Goal: Task Accomplishment & Management: Use online tool/utility

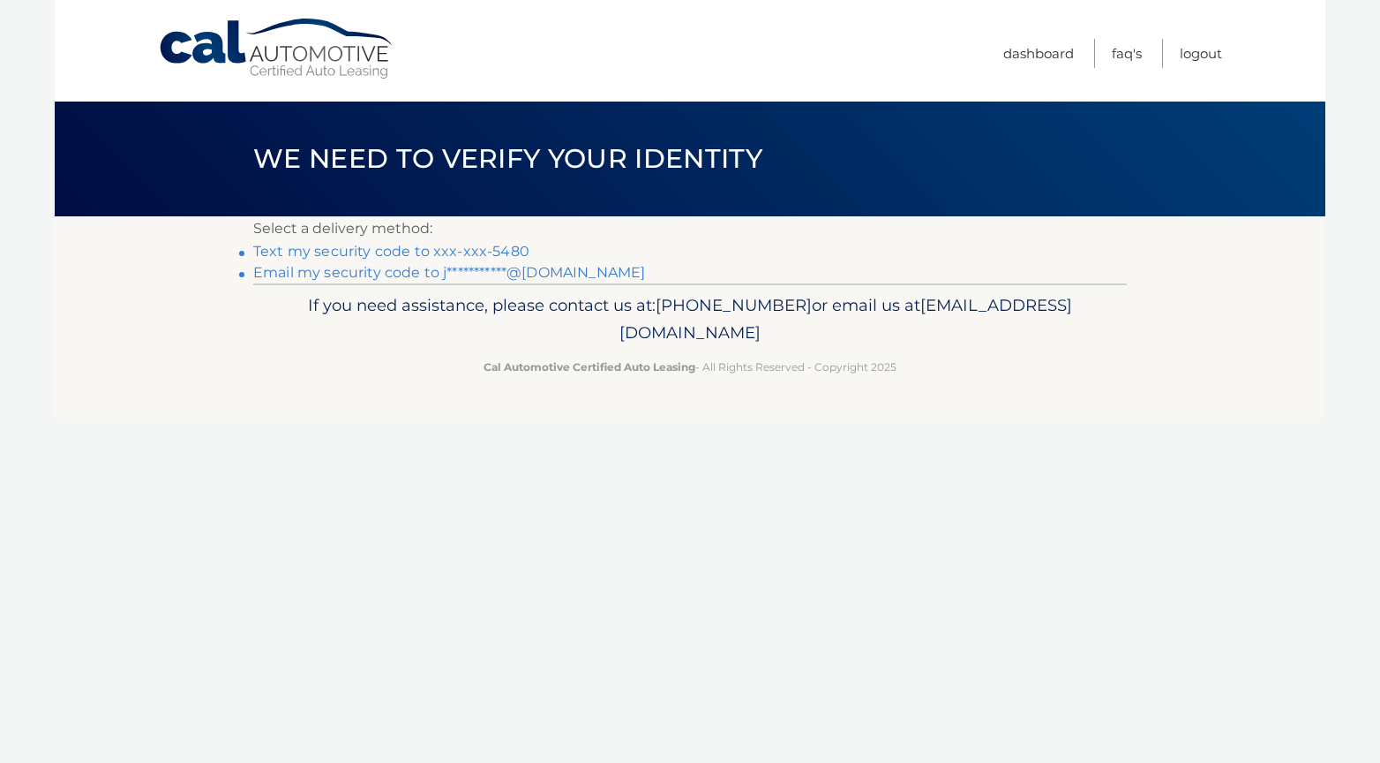
click at [311, 270] on link "**********" at bounding box center [449, 272] width 392 height 17
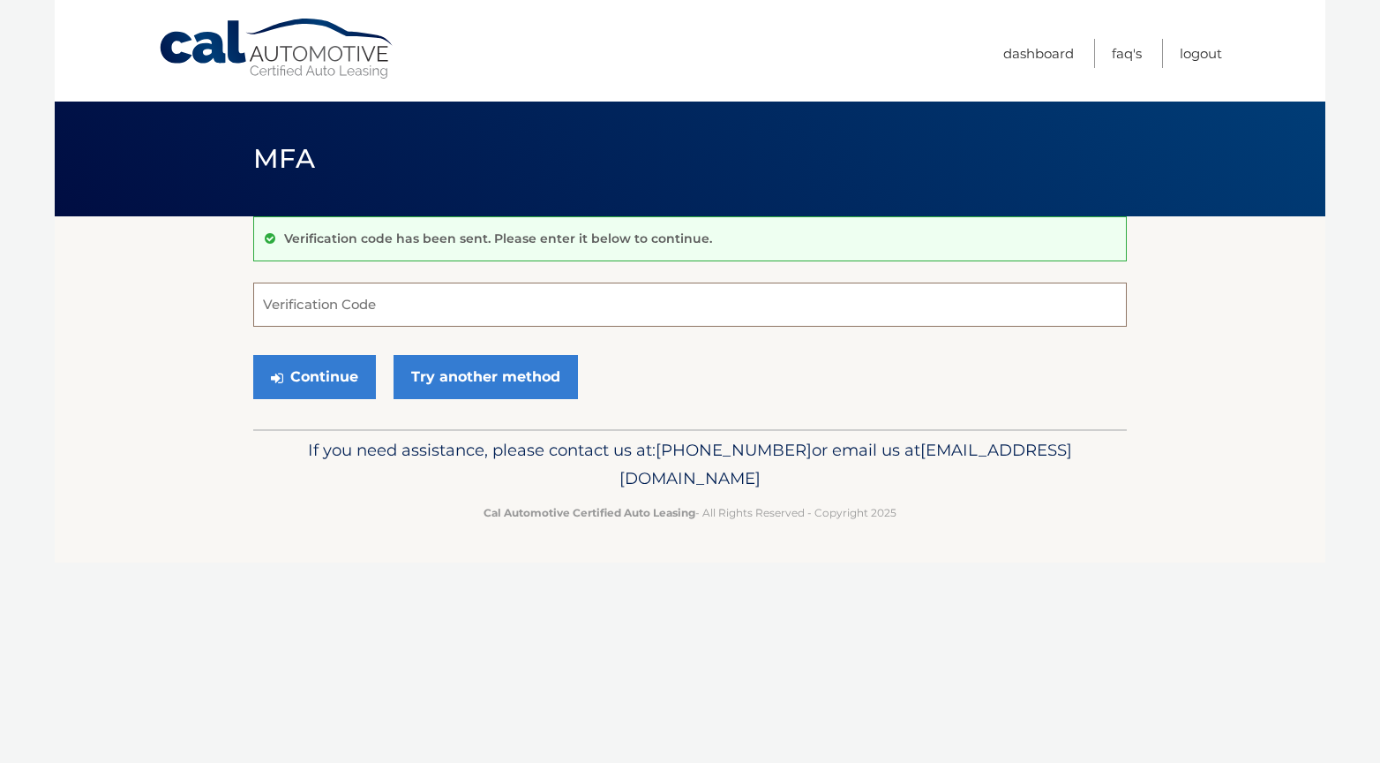
click at [298, 308] on input "Verification Code" at bounding box center [690, 304] width 874 height 44
paste input "686024"
type input "686024"
click at [299, 380] on button "Continue" at bounding box center [314, 377] width 123 height 44
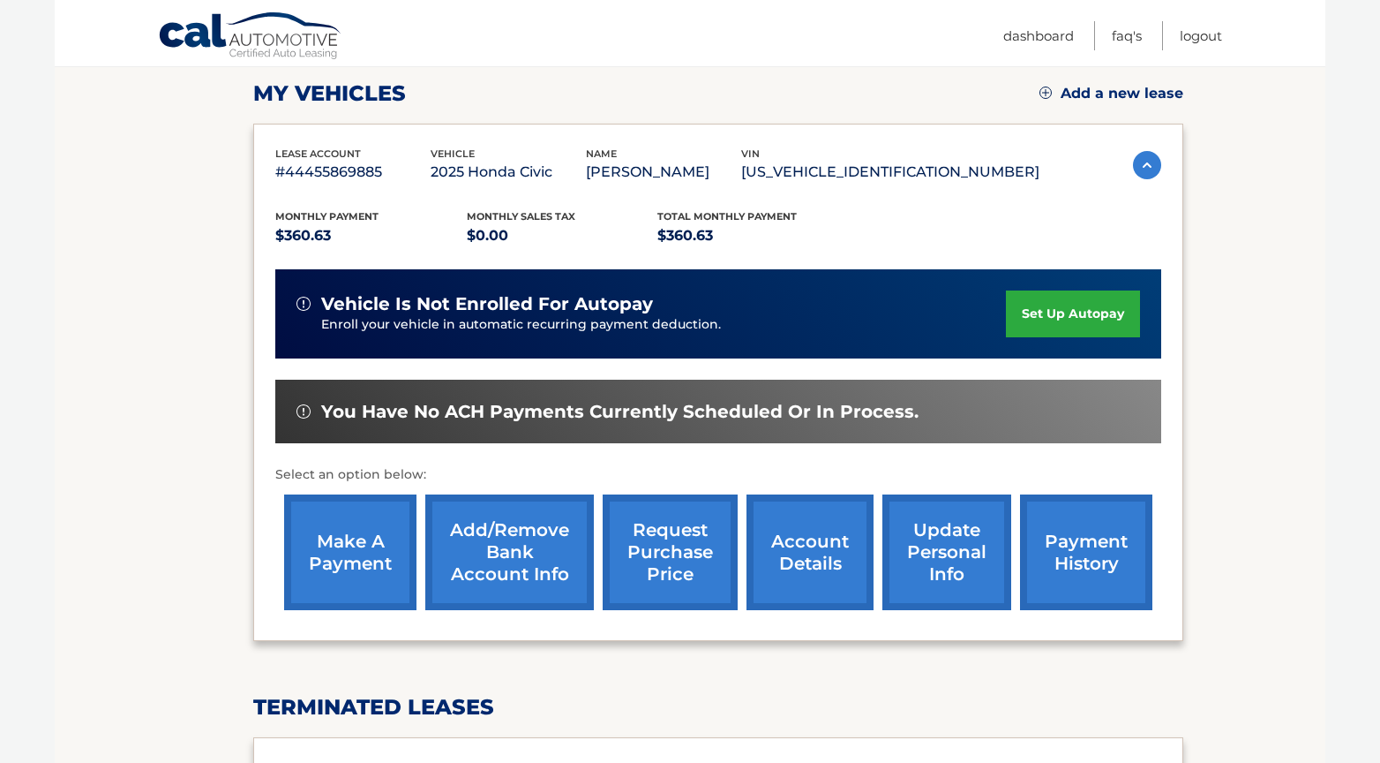
scroll to position [245, 0]
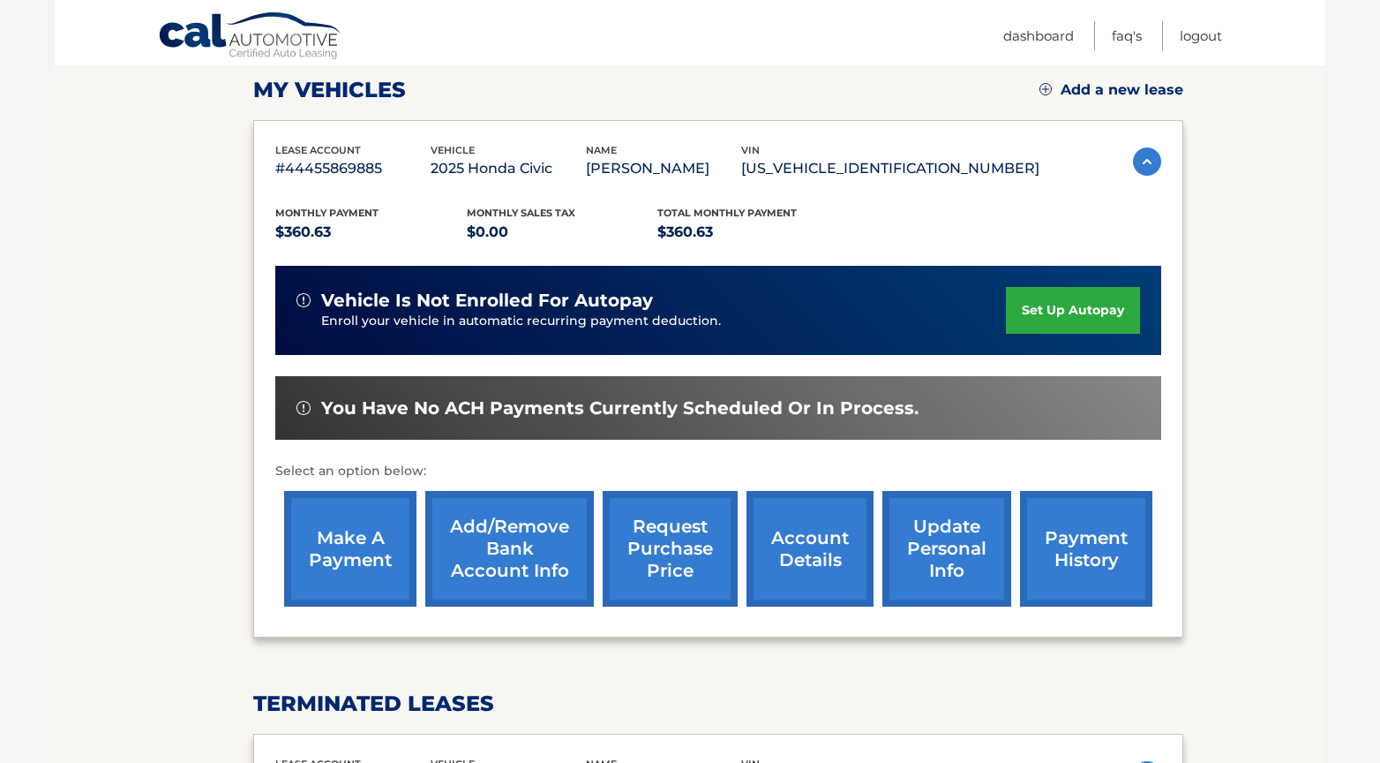
click at [342, 553] on link "make a payment" at bounding box center [350, 549] width 132 height 116
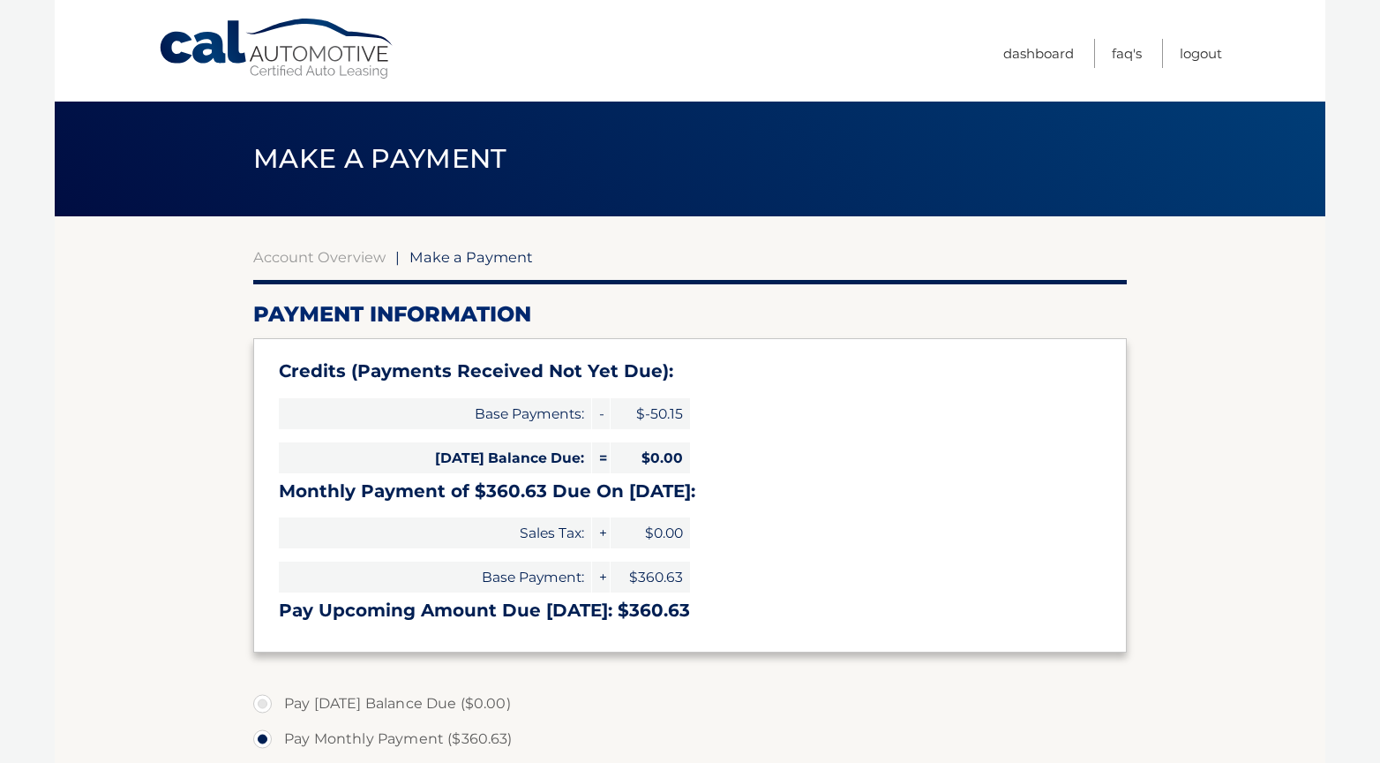
select select "NTcxMDljZWYtYTExMC00YjdiLWFhMWMtOTZlNzIyMGFiMmY5"
click at [665, 464] on span "$0.00" at bounding box center [650, 457] width 79 height 31
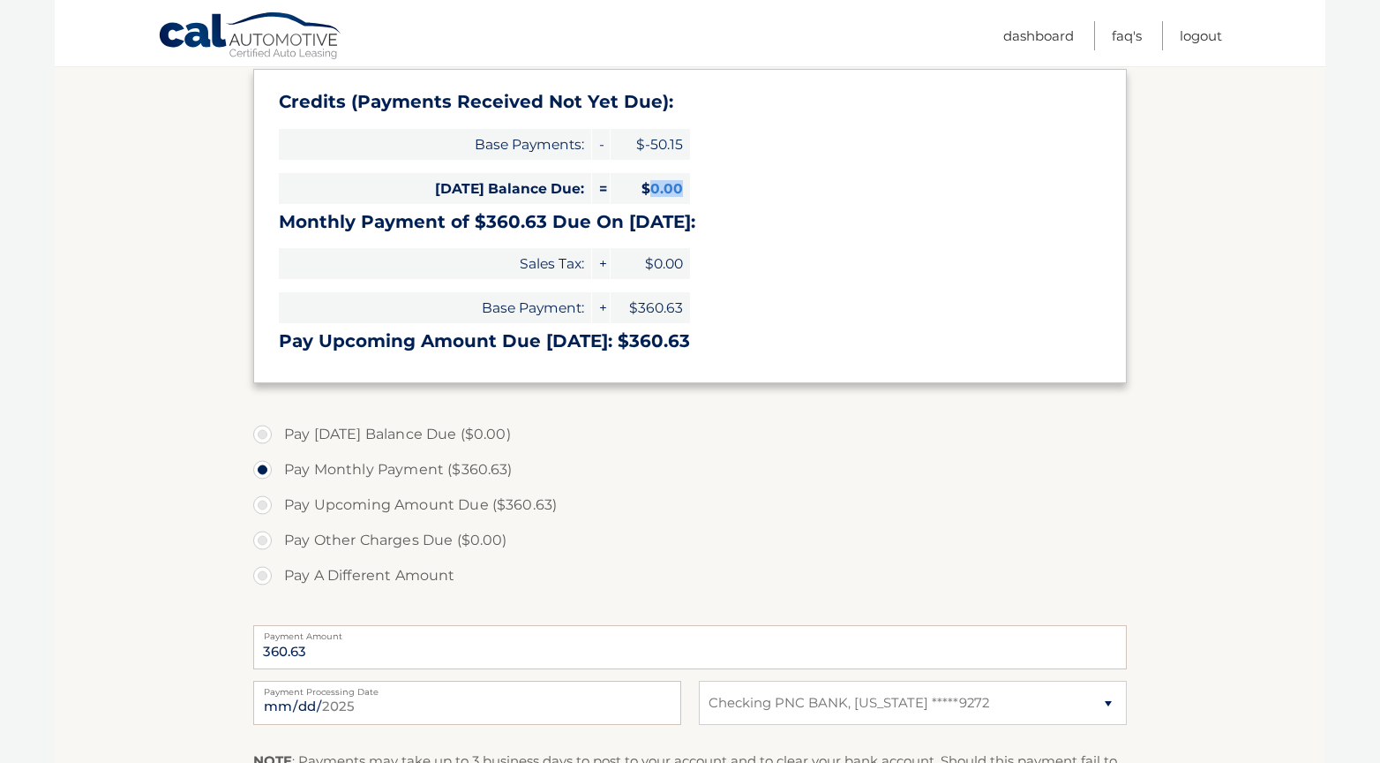
scroll to position [323, 0]
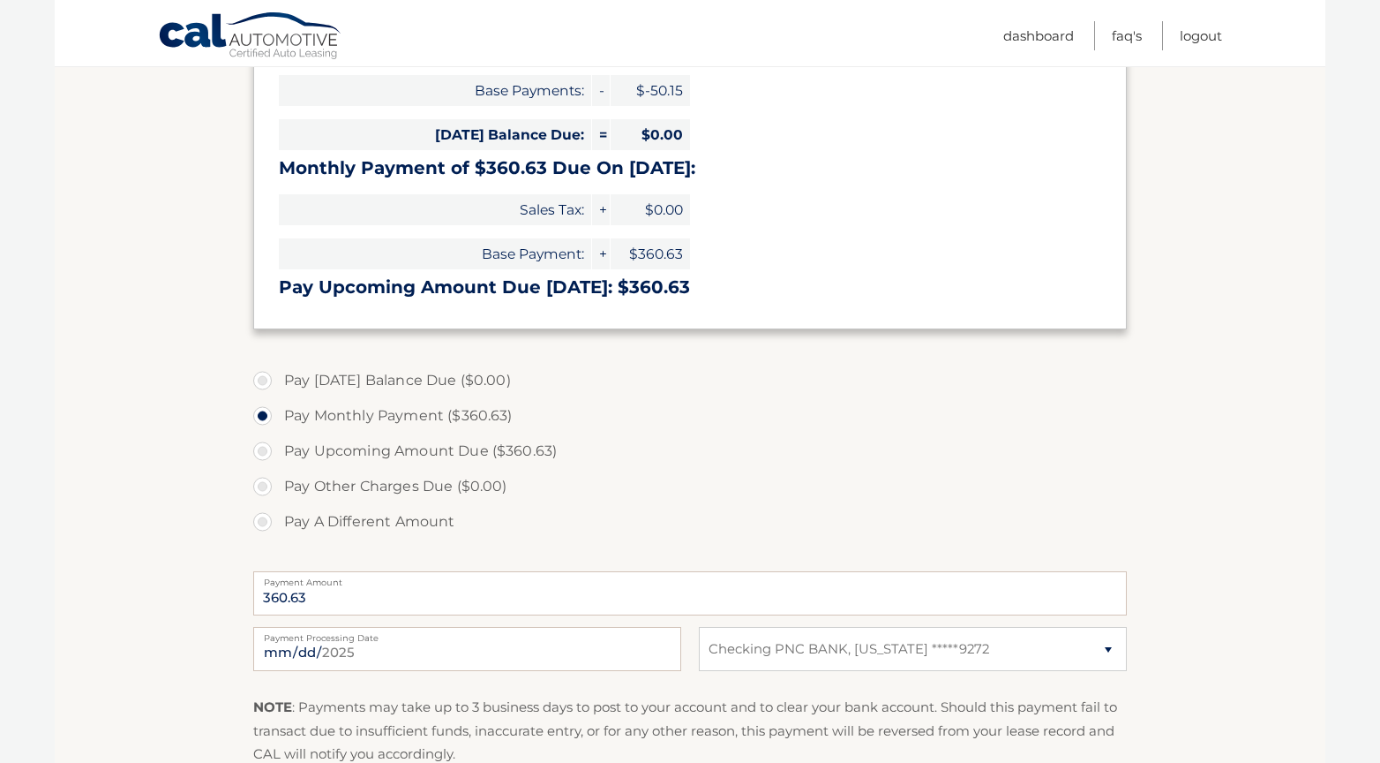
click at [257, 480] on label "Pay Other Charges Due ($0.00)" at bounding box center [690, 486] width 874 height 35
click at [262, 484] on label "Pay Other Charges Due ($0.00)" at bounding box center [690, 486] width 874 height 35
click at [427, 551] on div "Pay Today's Balance Due ($0.00) Pay Monthly Payment ($360.63) Pay Upcoming Amou…" at bounding box center [690, 461] width 874 height 196
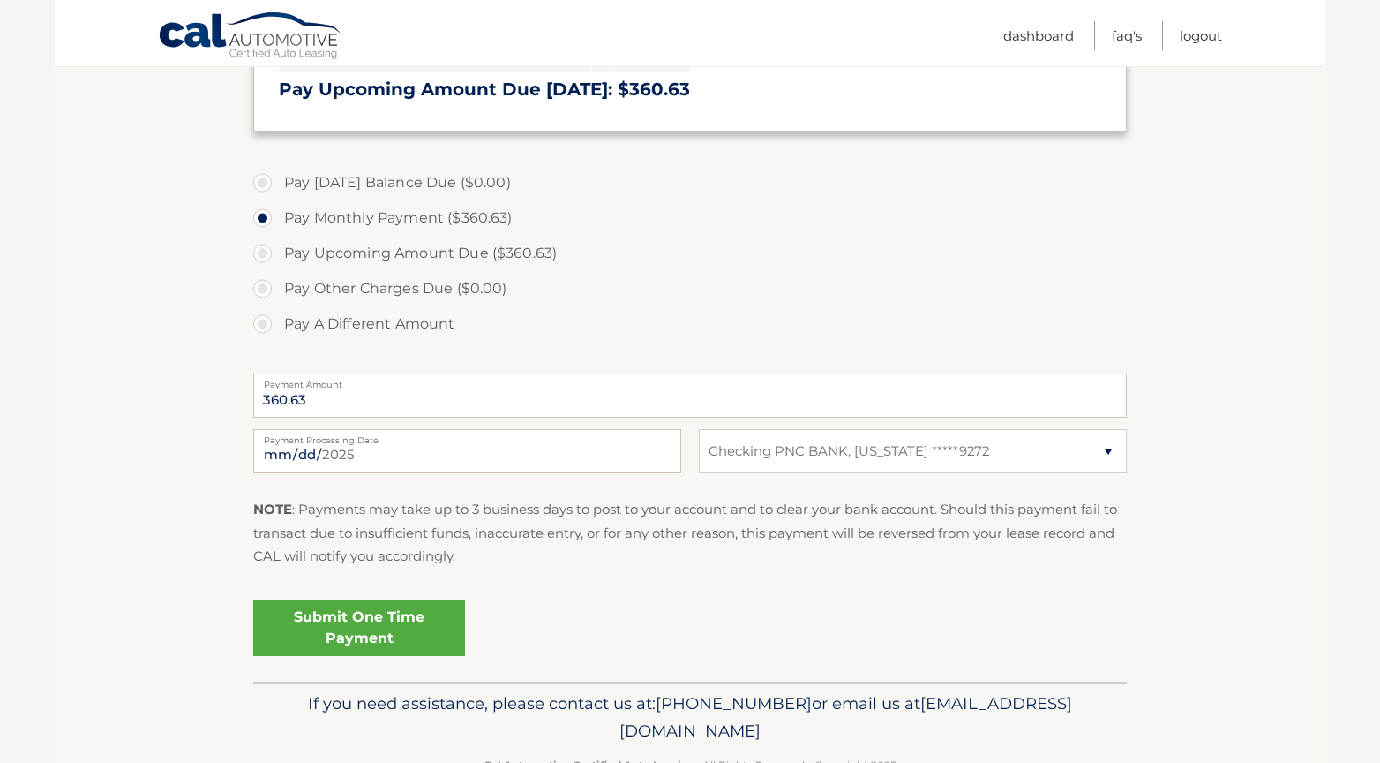
scroll to position [545, 0]
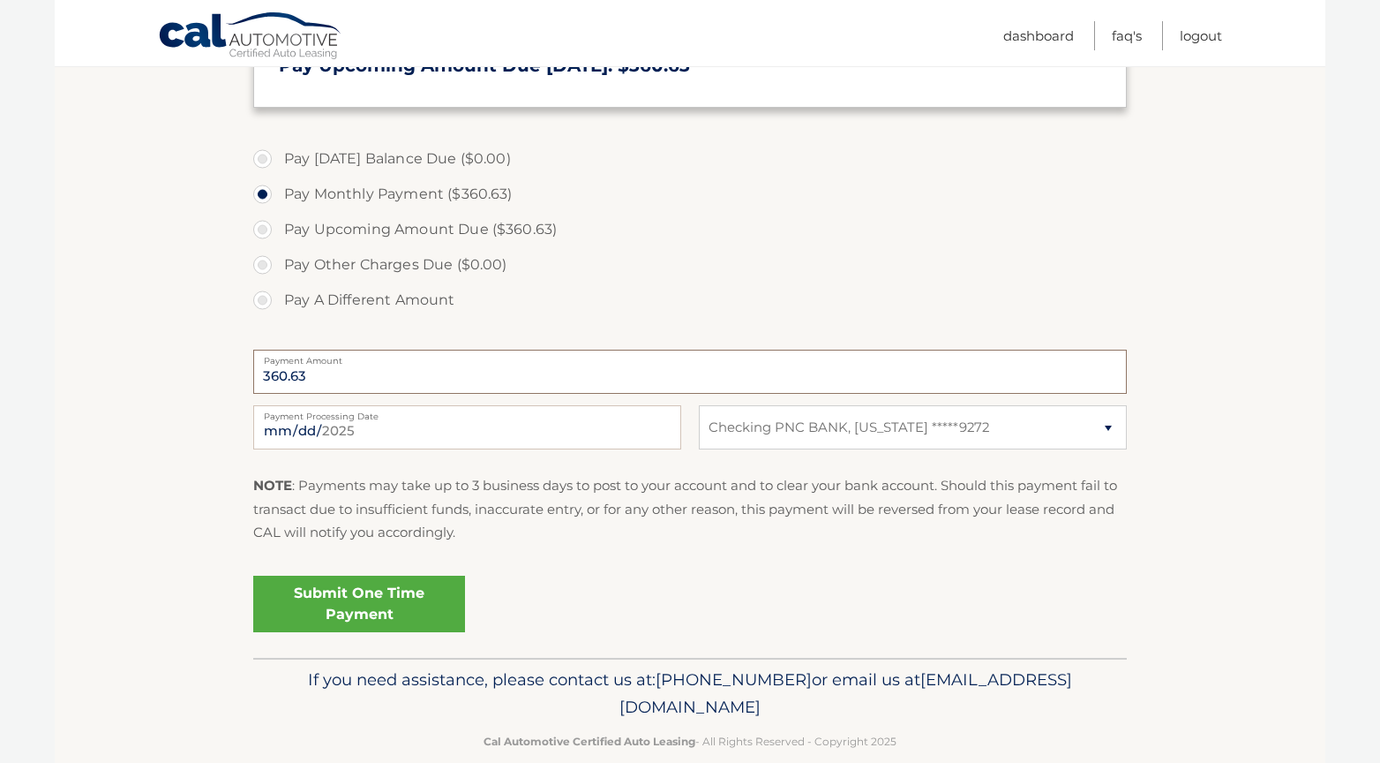
drag, startPoint x: 314, startPoint y: 373, endPoint x: 220, endPoint y: 371, distance: 94.5
click at [235, 374] on section "Account Overview | Make a Payment Payment Information Credits (Payments Receive…" at bounding box center [690, 165] width 1271 height 986
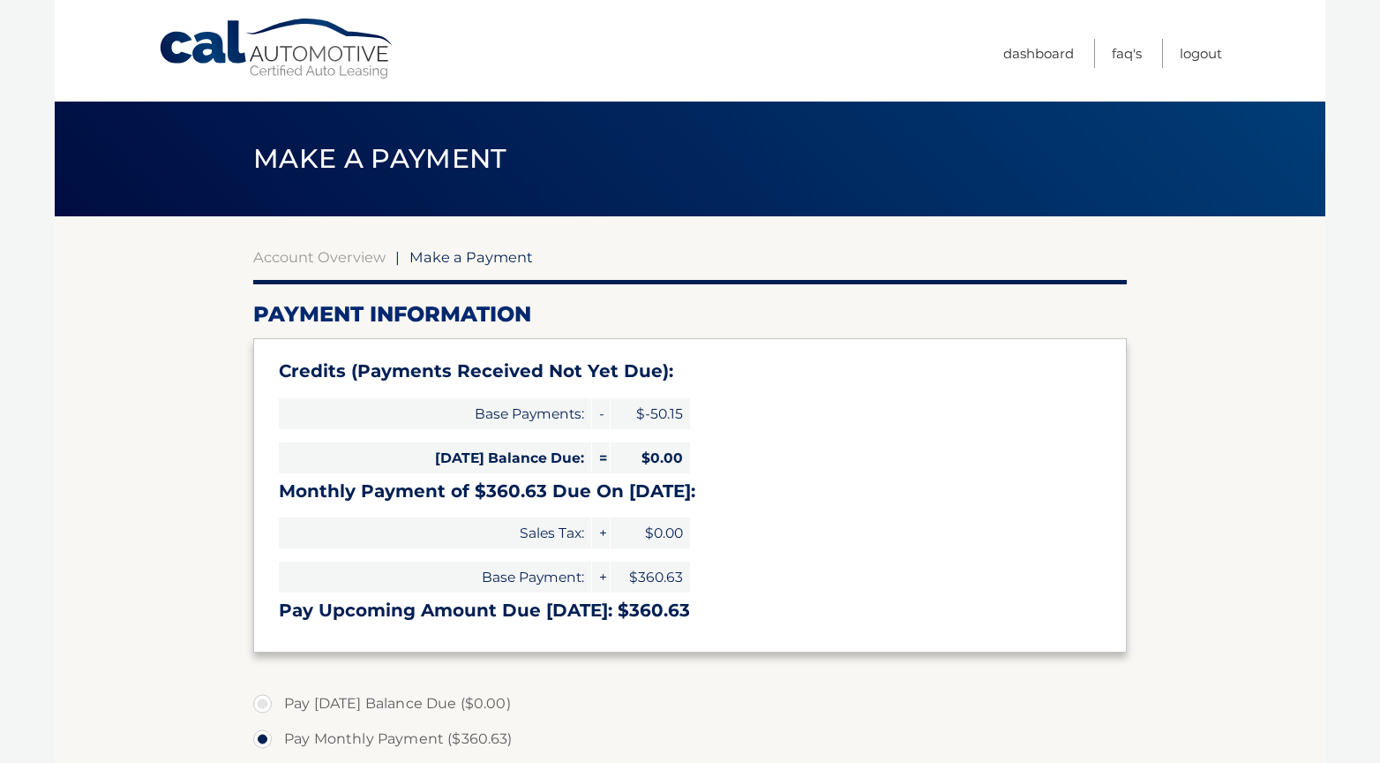
scroll to position [0, 0]
